Goal: Transaction & Acquisition: Purchase product/service

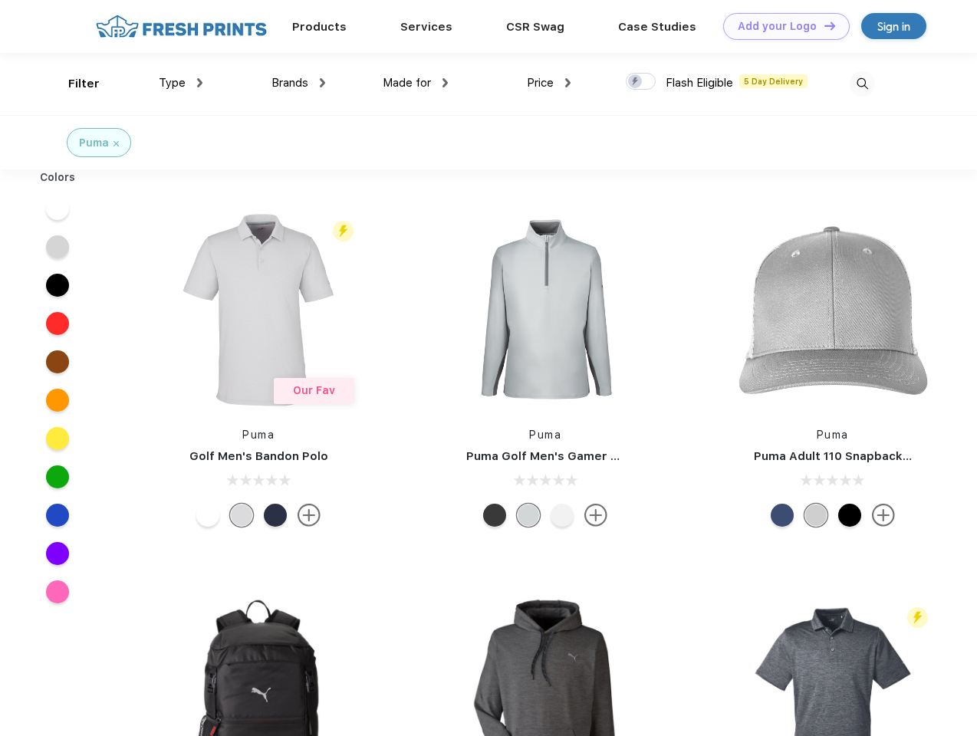
click at [780, 26] on link "Add your Logo Design Tool" at bounding box center [786, 26] width 126 height 27
click at [0, 0] on div "Design Tool" at bounding box center [0, 0] width 0 height 0
click at [823, 25] on link "Add your Logo Design Tool" at bounding box center [786, 26] width 126 height 27
click at [74, 84] on div "Filter" at bounding box center [83, 84] width 31 height 18
click at [181, 83] on span "Type" at bounding box center [172, 83] width 27 height 14
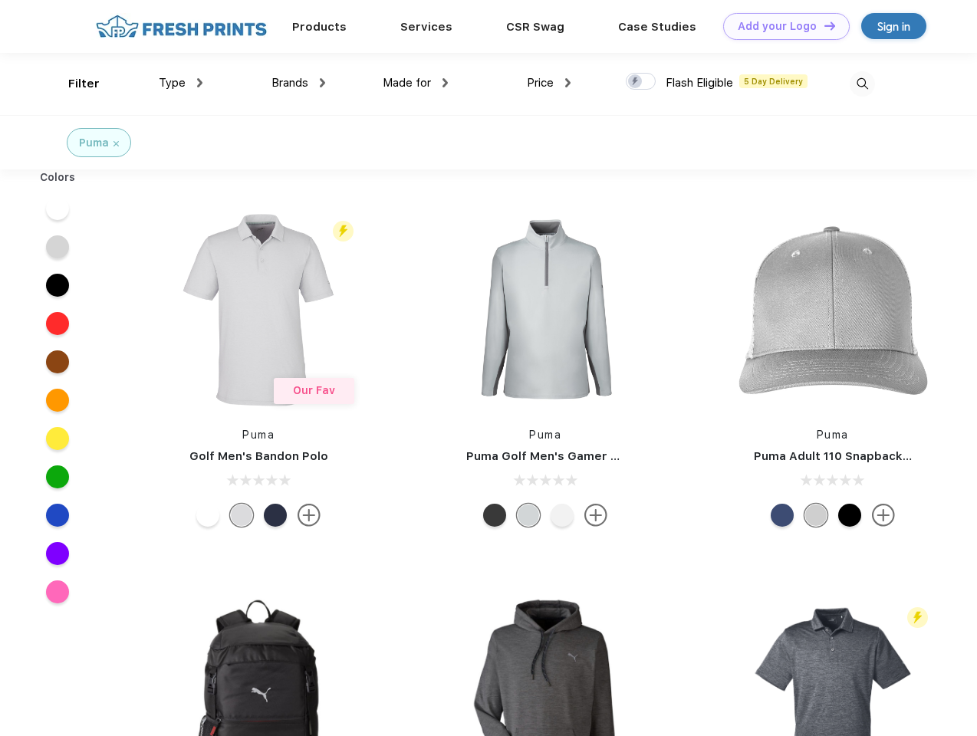
click at [298, 83] on span "Brands" at bounding box center [289, 83] width 37 height 14
click at [415, 83] on span "Made for" at bounding box center [407, 83] width 48 height 14
click at [549, 83] on span "Price" at bounding box center [540, 83] width 27 height 14
click at [641, 82] on div at bounding box center [641, 81] width 30 height 17
click at [635, 82] on input "checkbox" at bounding box center [631, 77] width 10 height 10
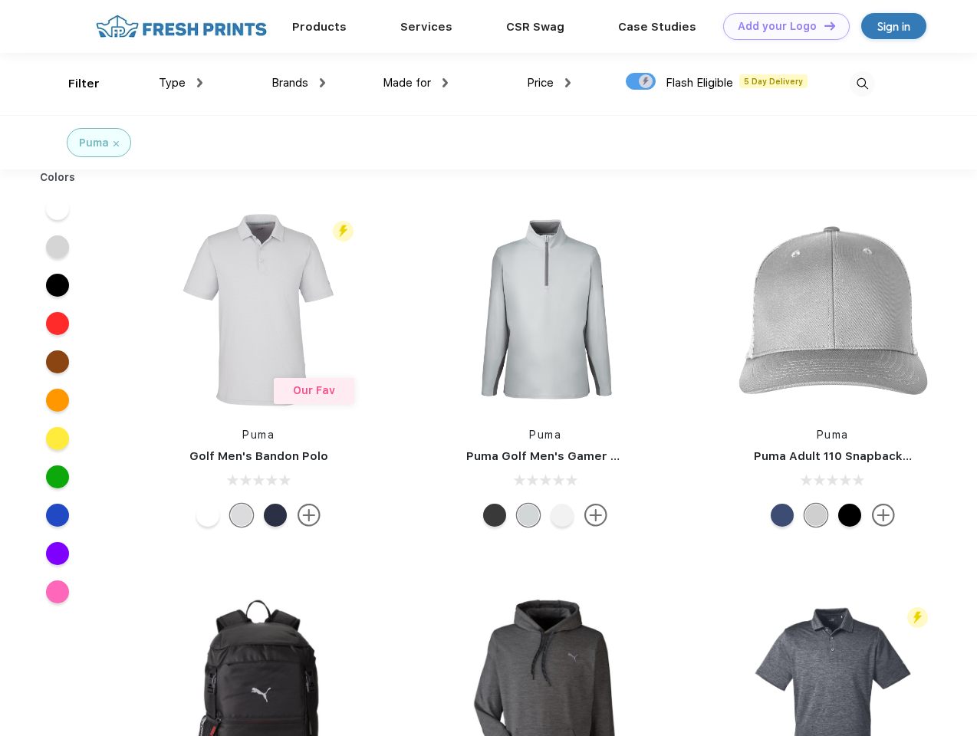
click at [862, 84] on img at bounding box center [861, 83] width 25 height 25
